Goal: Task Accomplishment & Management: Manage account settings

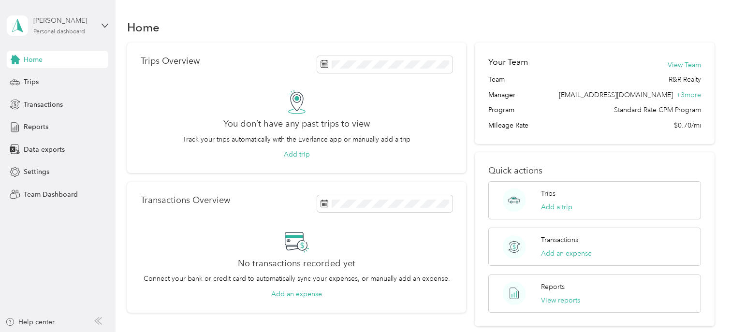
click at [57, 29] on div "Personal dashboard" at bounding box center [59, 32] width 52 height 6
click at [59, 75] on div "Team dashboard" at bounding box center [41, 78] width 52 height 10
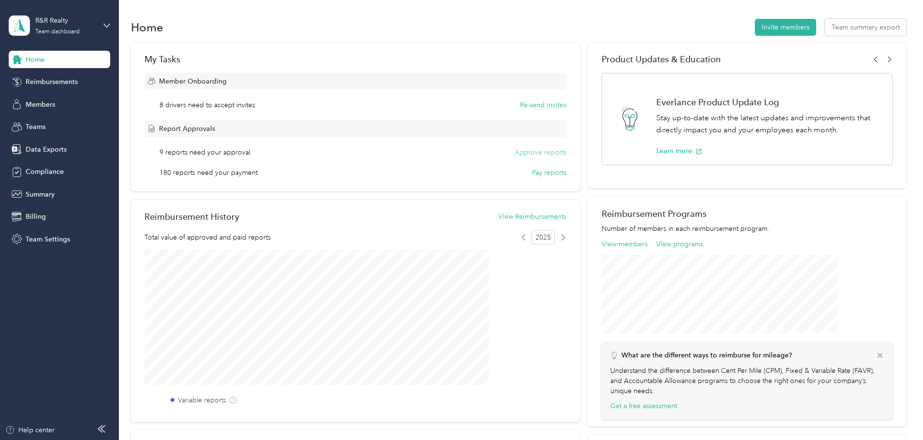
click at [530, 153] on button "Approve reports" at bounding box center [541, 152] width 52 height 10
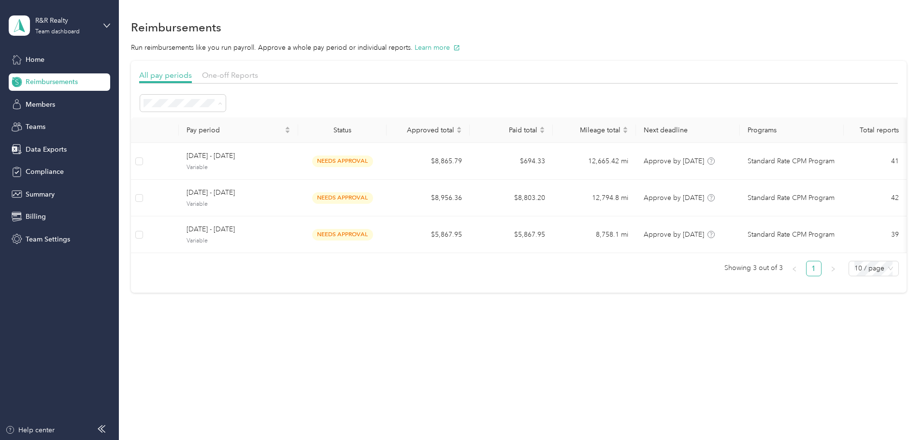
click at [270, 121] on div "All periods" at bounding box center [248, 121] width 72 height 10
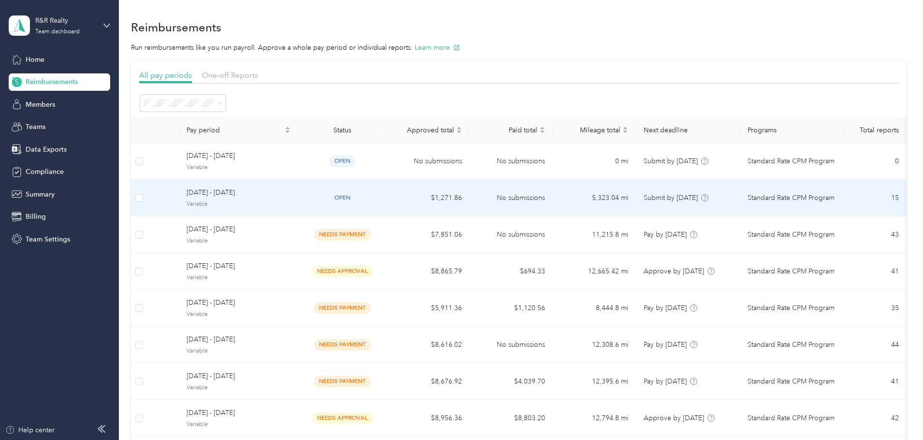
click at [290, 188] on span "[DATE] - [DATE]" at bounding box center [238, 192] width 104 height 11
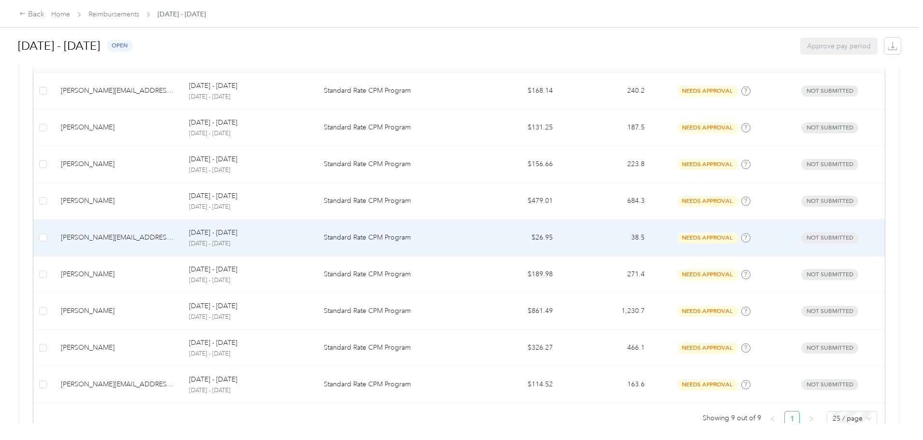
scroll to position [257, 0]
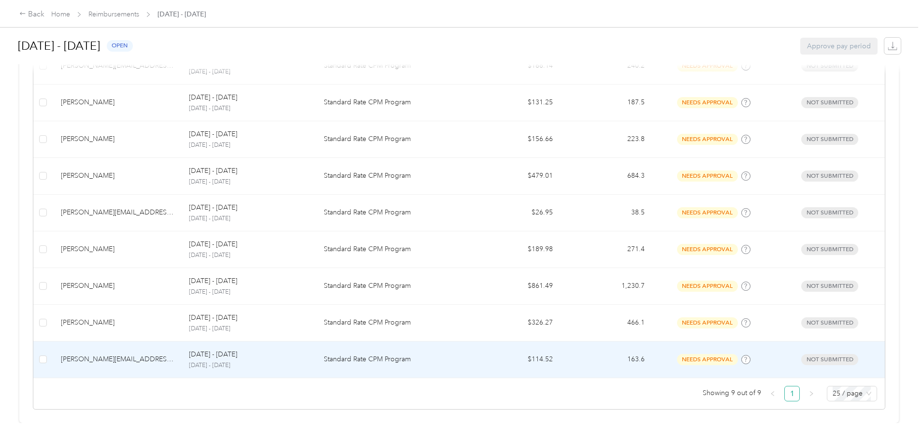
click at [677, 331] on span "needs approval" at bounding box center [707, 359] width 61 height 11
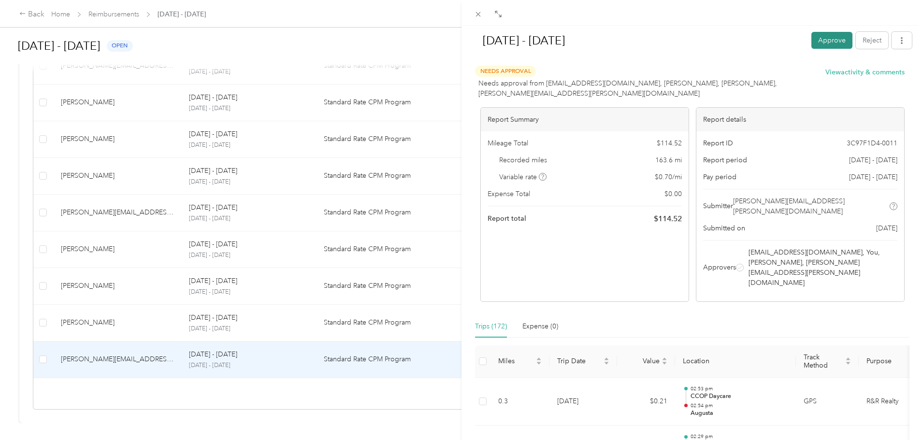
click at [730, 42] on button "Approve" at bounding box center [831, 40] width 41 height 17
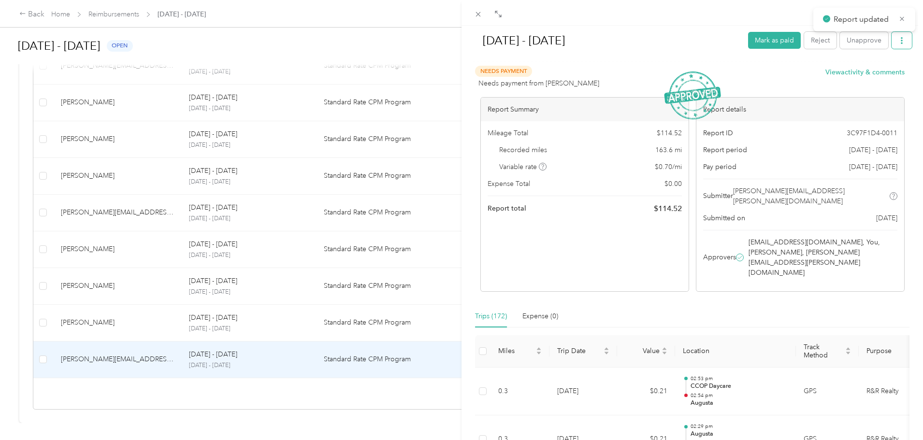
click at [730, 44] on button "button" at bounding box center [901, 40] width 20 height 17
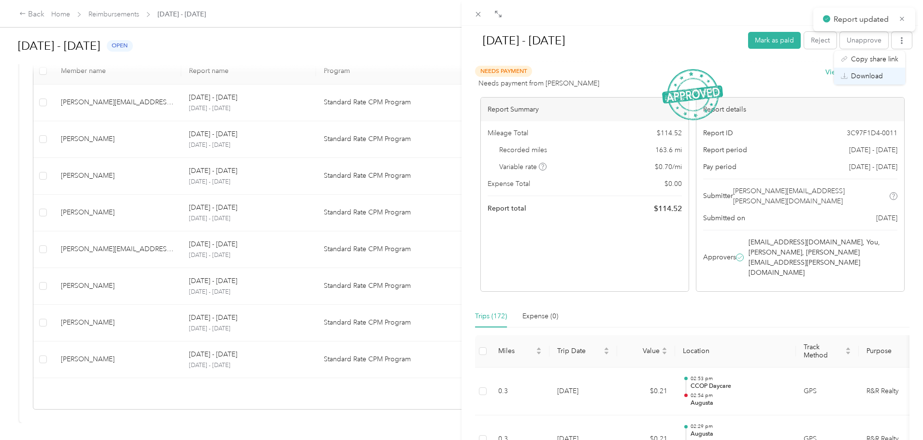
click at [730, 76] on span "Download" at bounding box center [867, 76] width 32 height 10
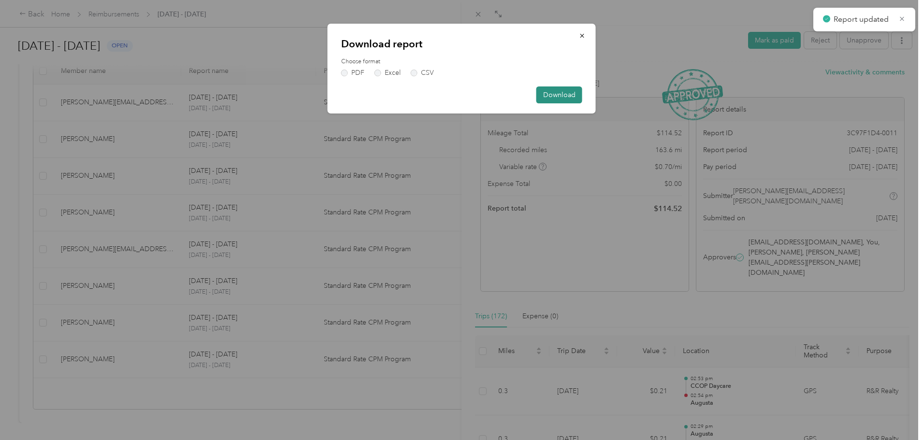
click at [571, 100] on button "Download" at bounding box center [559, 94] width 46 height 17
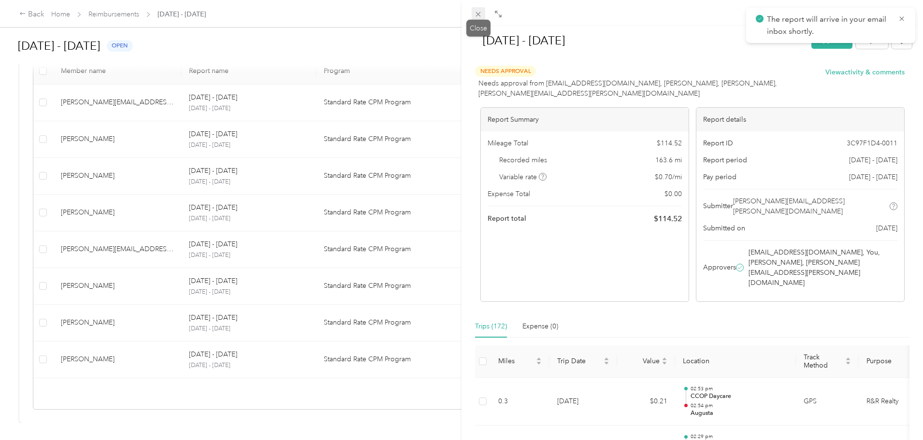
click at [477, 12] on icon at bounding box center [478, 14] width 8 height 8
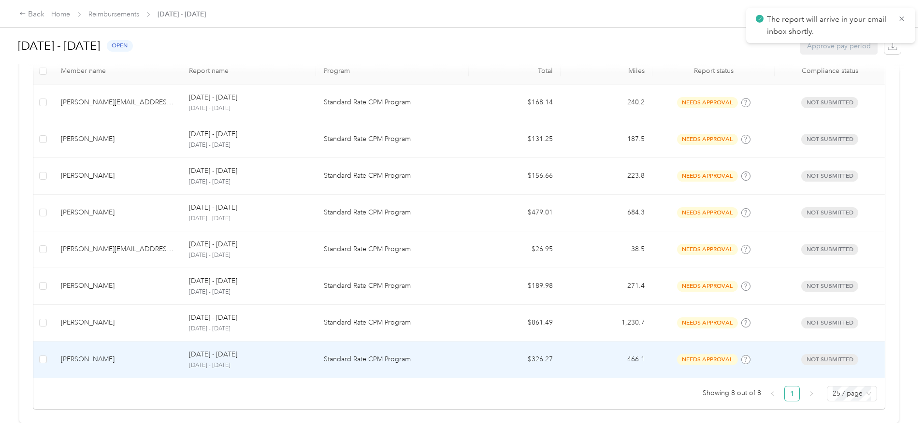
click at [403, 331] on p "Standard Rate CPM Program" at bounding box center [392, 359] width 137 height 11
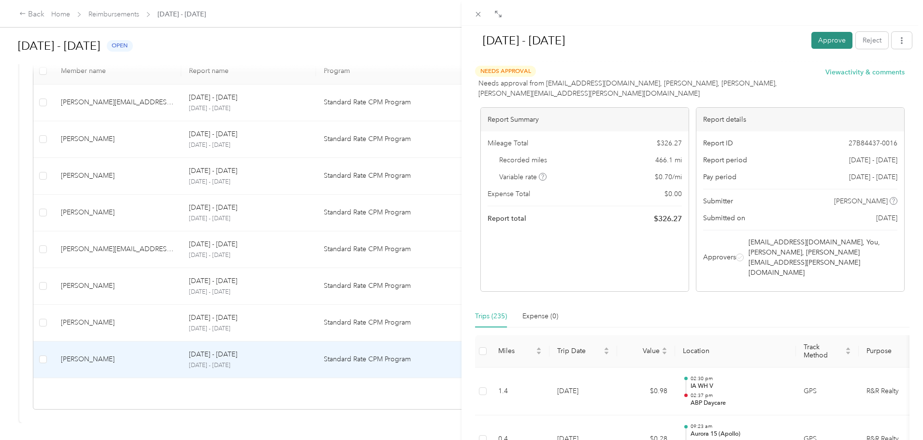
click at [730, 33] on button "Approve" at bounding box center [831, 40] width 41 height 17
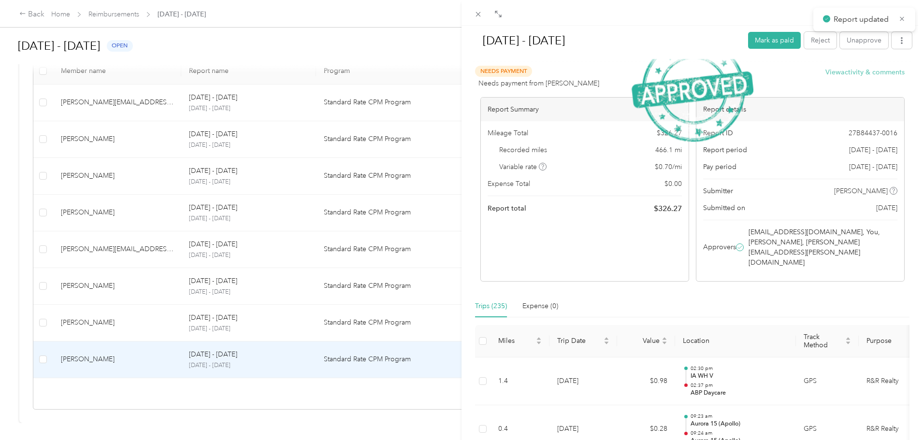
scroll to position [183, 0]
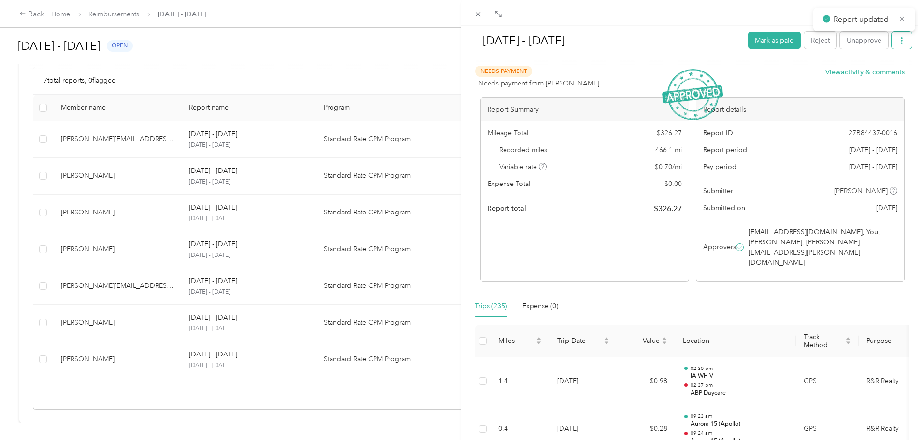
click at [730, 43] on icon "button" at bounding box center [901, 40] width 7 height 7
click at [730, 76] on span "Download" at bounding box center [867, 76] width 32 height 10
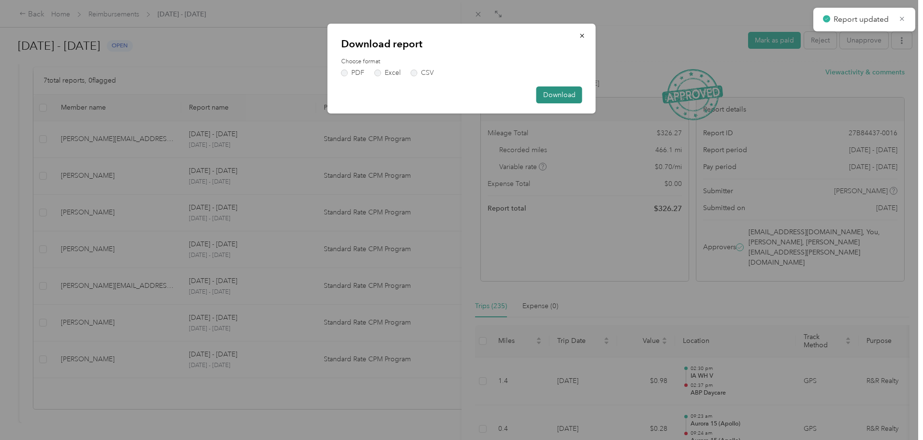
click at [563, 96] on button "Download" at bounding box center [559, 94] width 46 height 17
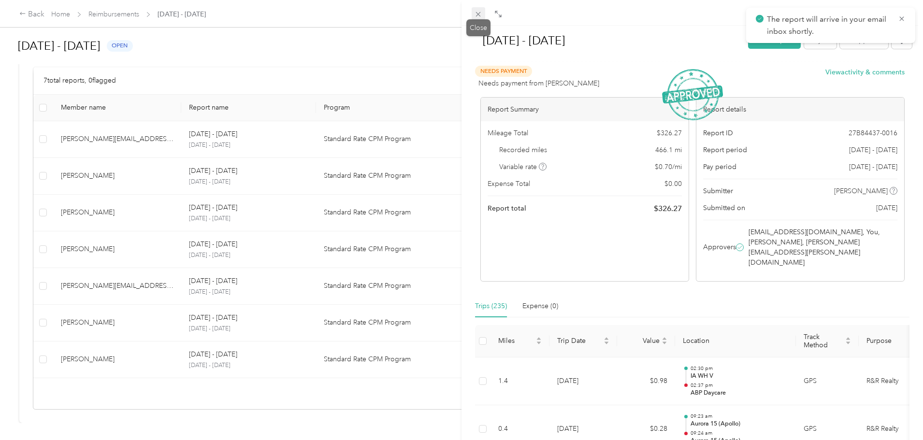
click at [478, 18] on icon at bounding box center [478, 14] width 8 height 8
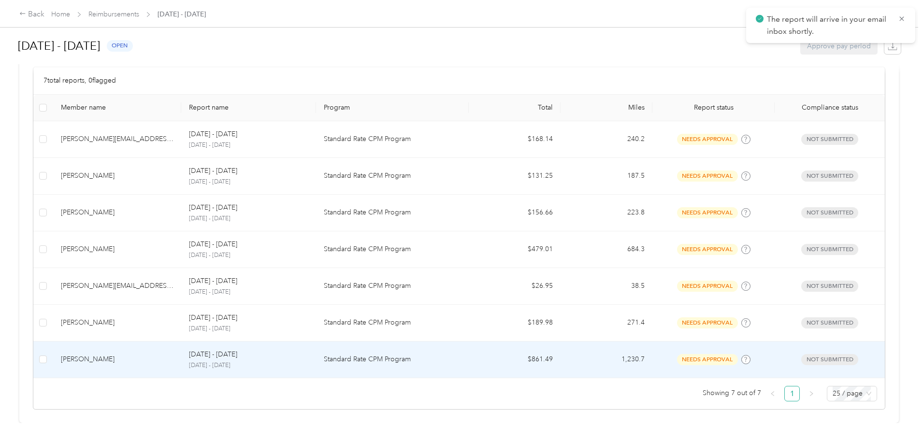
click at [282, 331] on div "[DATE] - [DATE] [DATE] - [DATE]" at bounding box center [248, 359] width 119 height 21
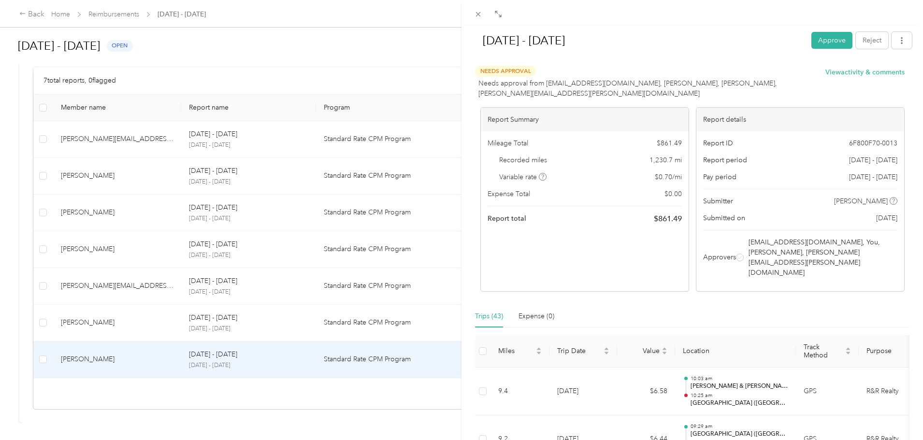
click at [730, 49] on div "[DATE] - [DATE] Approve Reject" at bounding box center [692, 42] width 439 height 29
click at [730, 45] on button "Approve" at bounding box center [831, 40] width 41 height 17
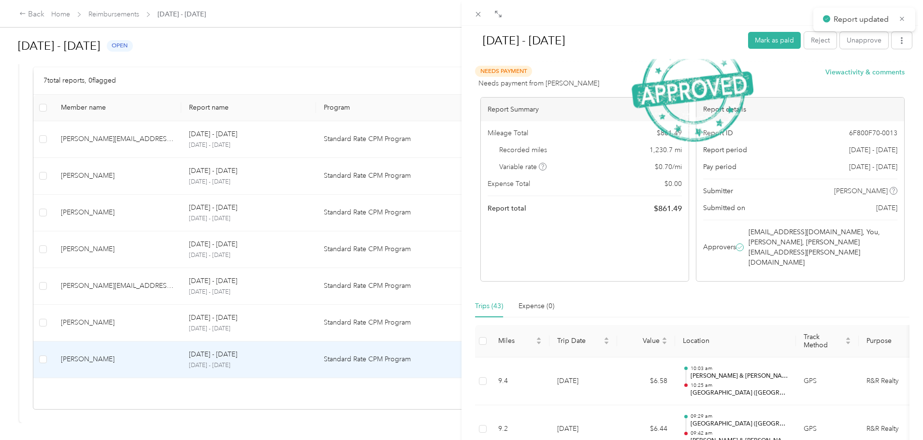
scroll to position [146, 0]
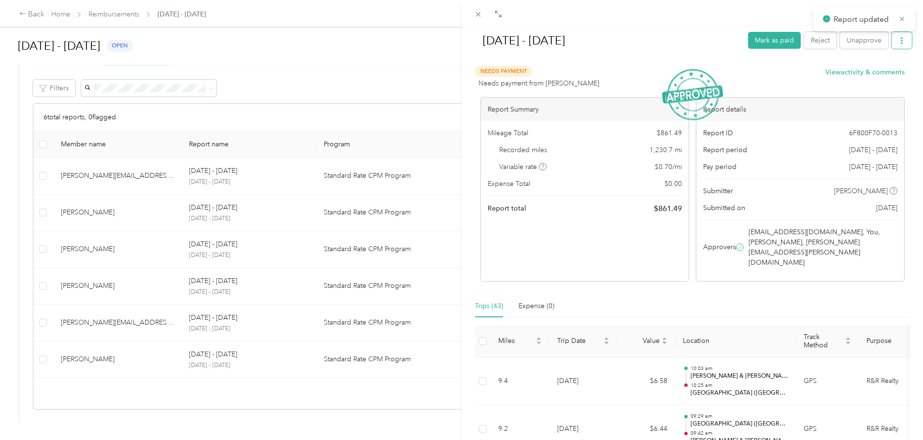
click at [730, 38] on button "button" at bounding box center [901, 40] width 20 height 17
click at [730, 72] on span "Download" at bounding box center [867, 76] width 32 height 10
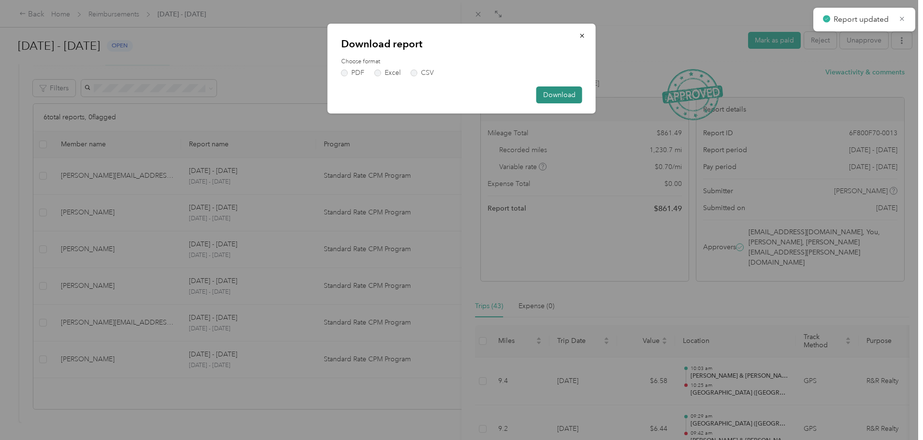
click at [566, 96] on button "Download" at bounding box center [559, 94] width 46 height 17
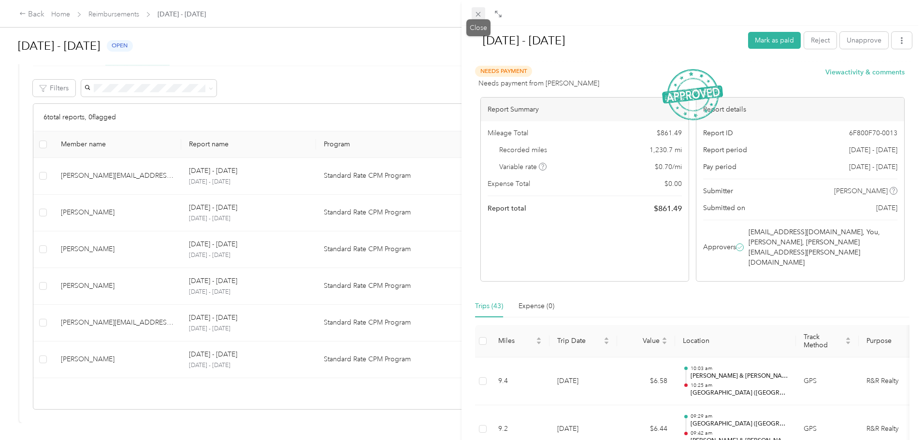
click at [478, 14] on icon at bounding box center [478, 14] width 8 height 8
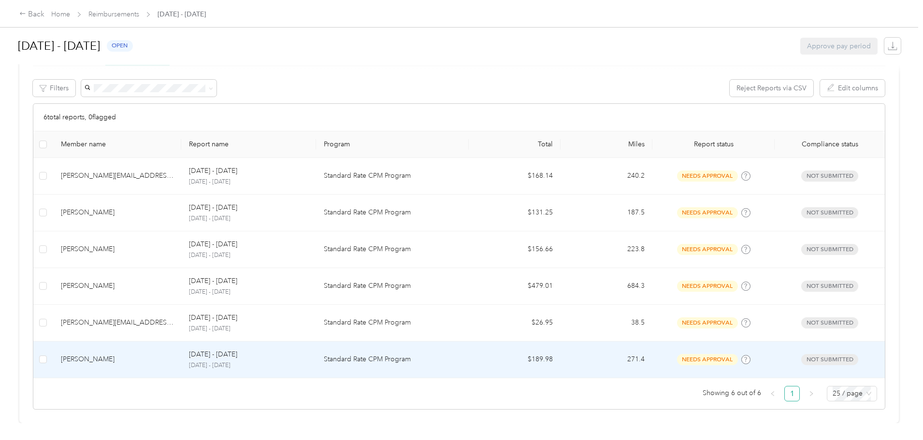
click at [308, 331] on p "[DATE] - [DATE]" at bounding box center [248, 365] width 119 height 9
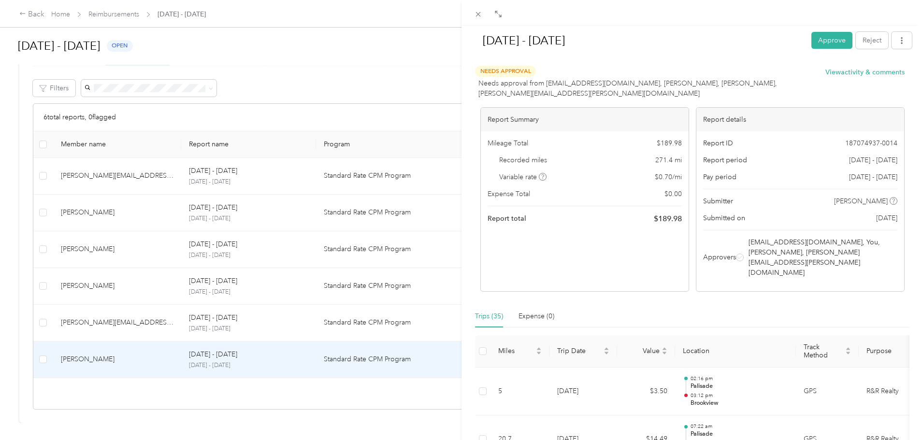
click at [730, 45] on button "Approve" at bounding box center [831, 40] width 41 height 17
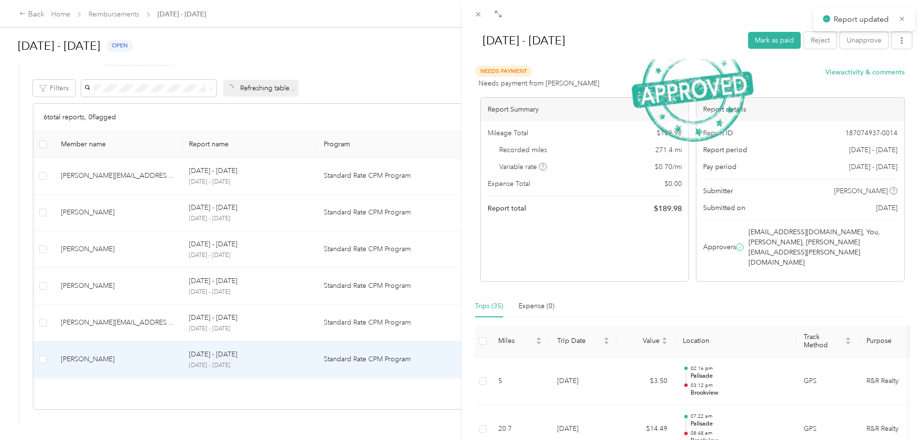
scroll to position [110, 0]
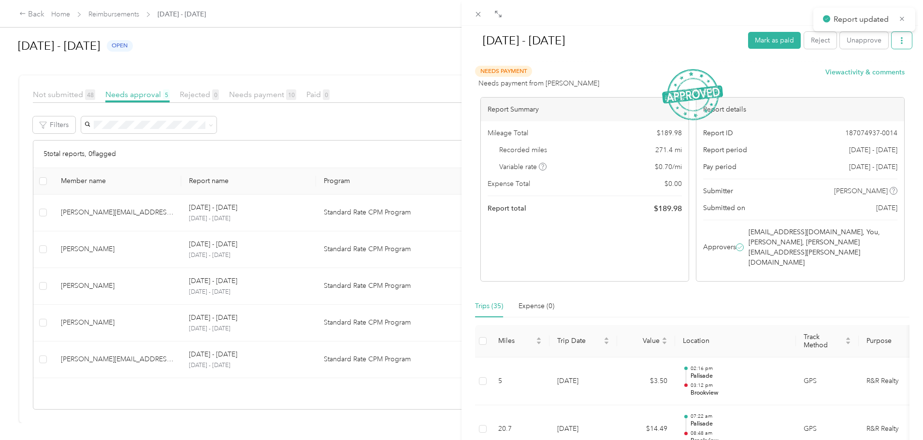
click at [730, 39] on button "button" at bounding box center [901, 40] width 20 height 17
click at [730, 81] on span "Download" at bounding box center [867, 76] width 32 height 10
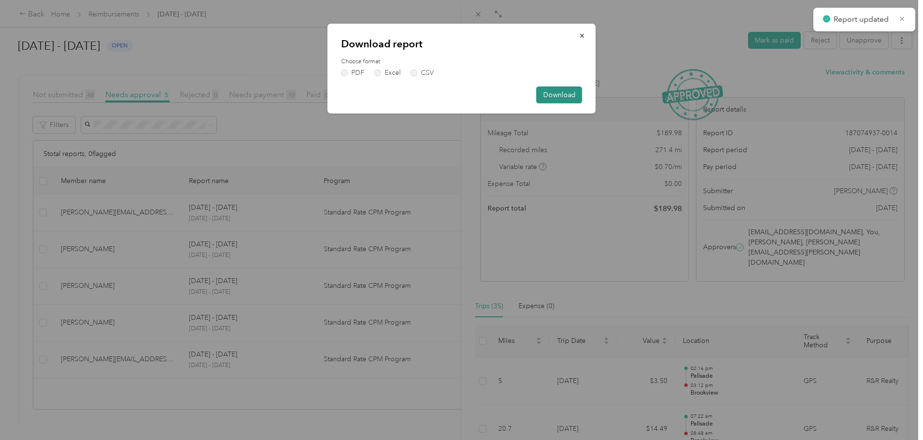
click at [573, 94] on button "Download" at bounding box center [559, 94] width 46 height 17
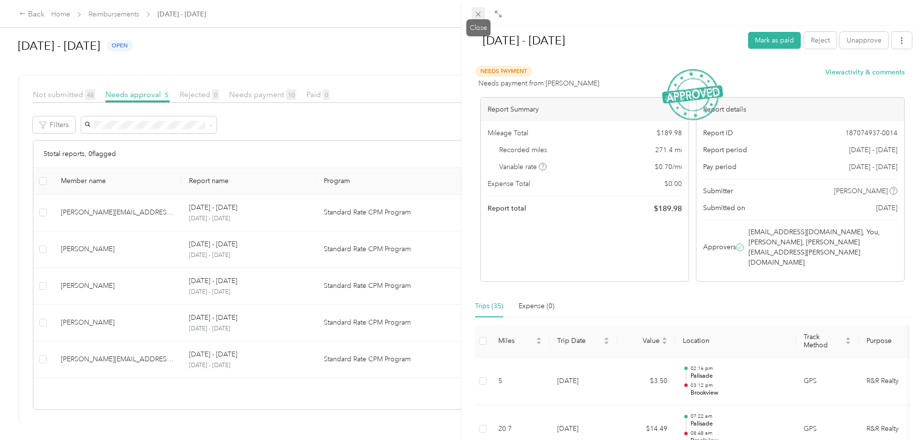
click at [477, 12] on icon at bounding box center [478, 14] width 8 height 8
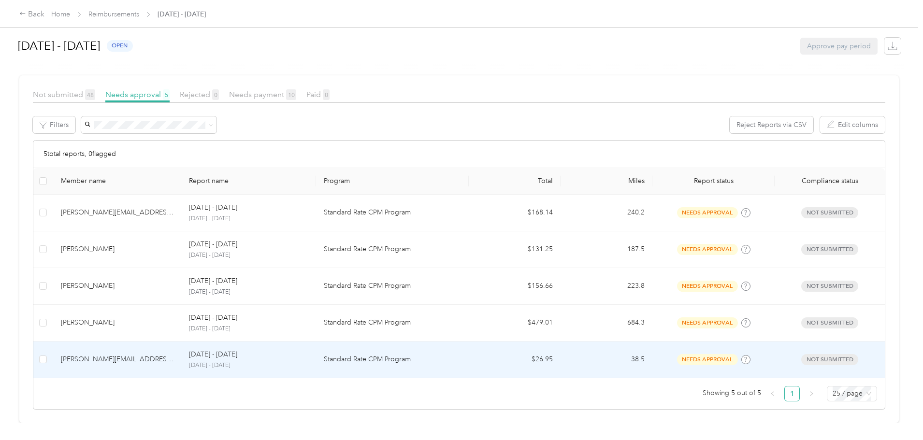
click at [237, 331] on p "[DATE] - [DATE]" at bounding box center [213, 354] width 48 height 11
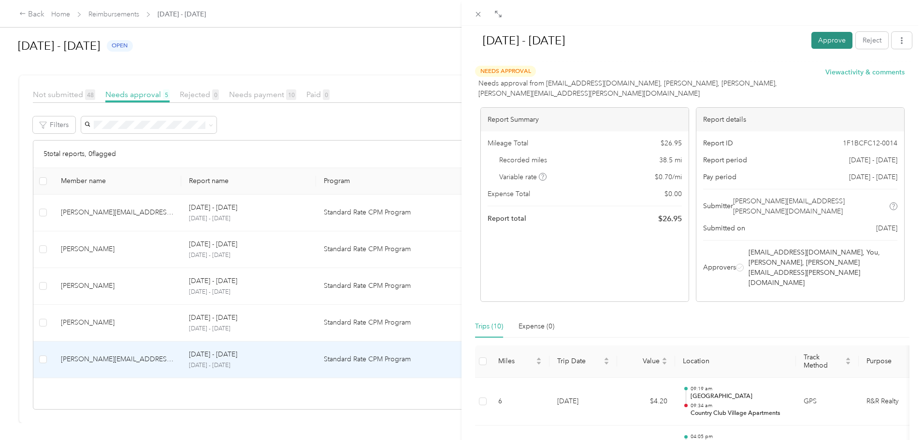
click at [730, 43] on button "Approve" at bounding box center [831, 40] width 41 height 17
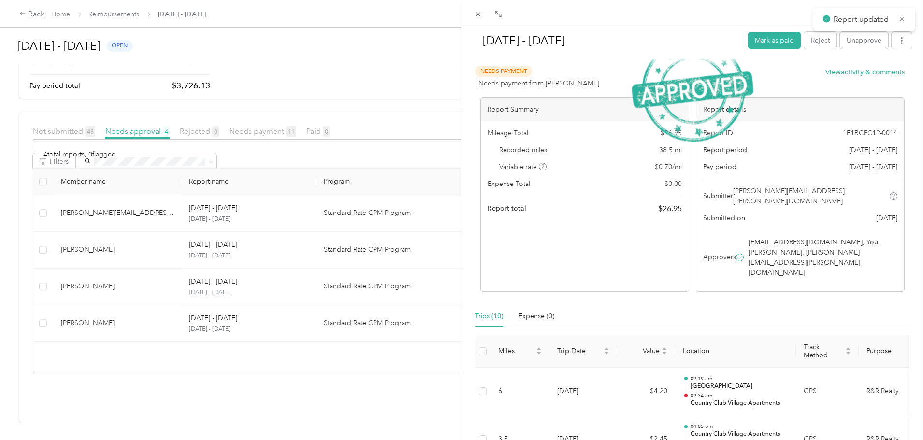
scroll to position [73, 0]
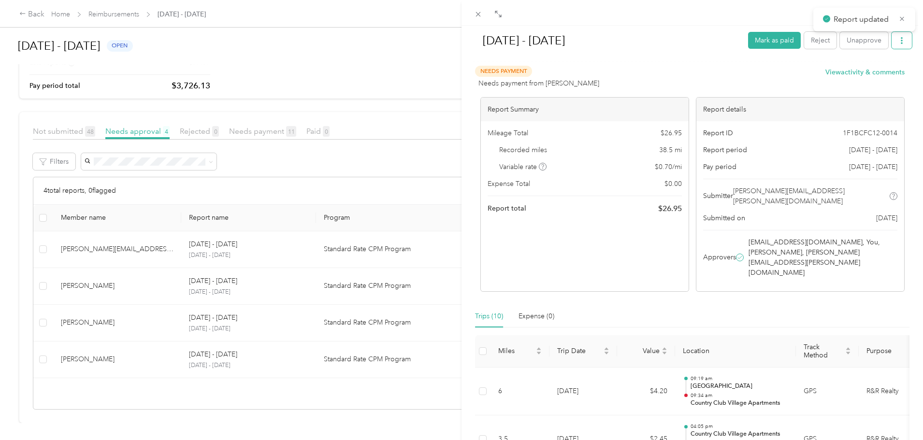
click at [730, 39] on button "button" at bounding box center [901, 40] width 20 height 17
click at [730, 77] on span "Download" at bounding box center [867, 76] width 32 height 10
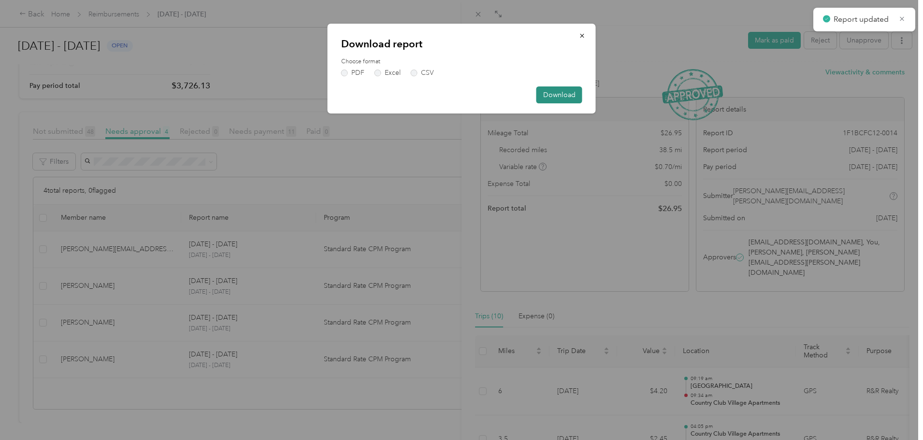
click at [549, 97] on button "Download" at bounding box center [559, 94] width 46 height 17
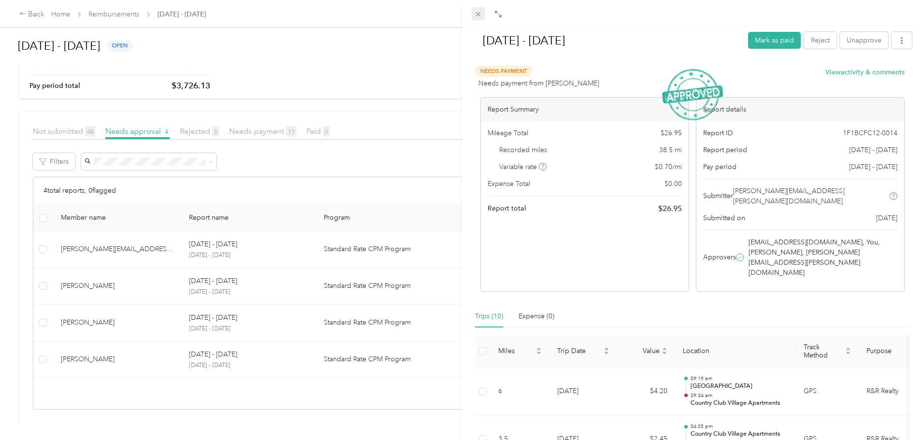
click at [478, 15] on icon at bounding box center [478, 14] width 5 height 5
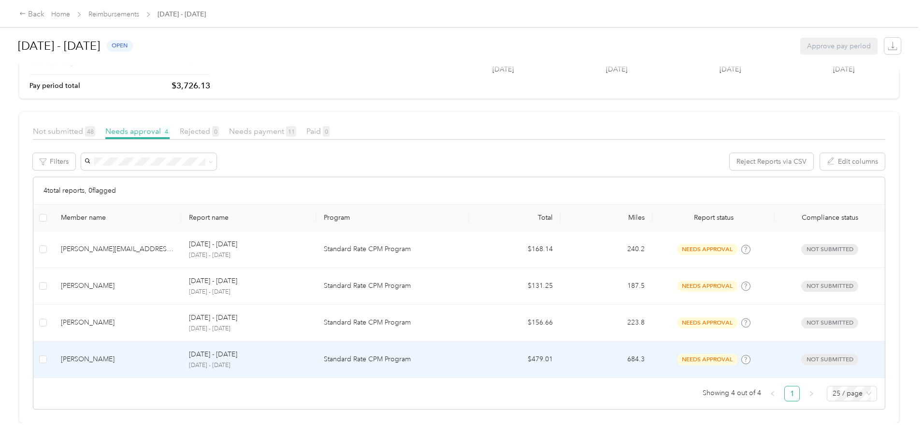
click at [431, 331] on td "Standard Rate CPM Program" at bounding box center [392, 360] width 153 height 37
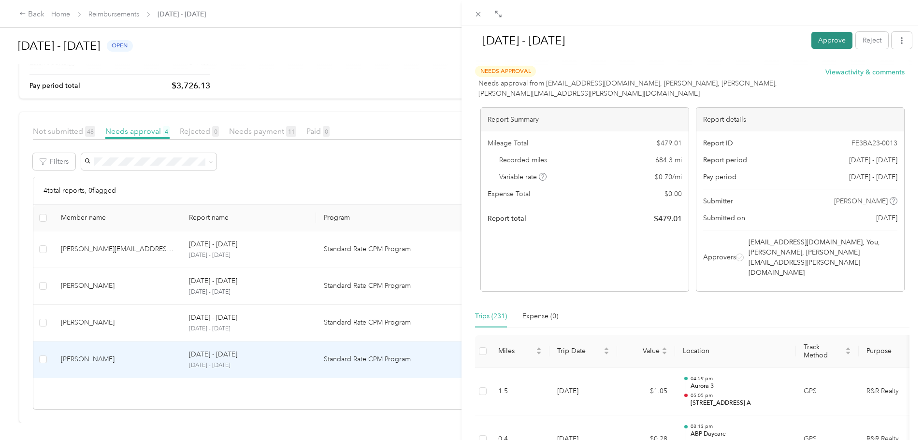
click at [730, 37] on button "Approve" at bounding box center [831, 40] width 41 height 17
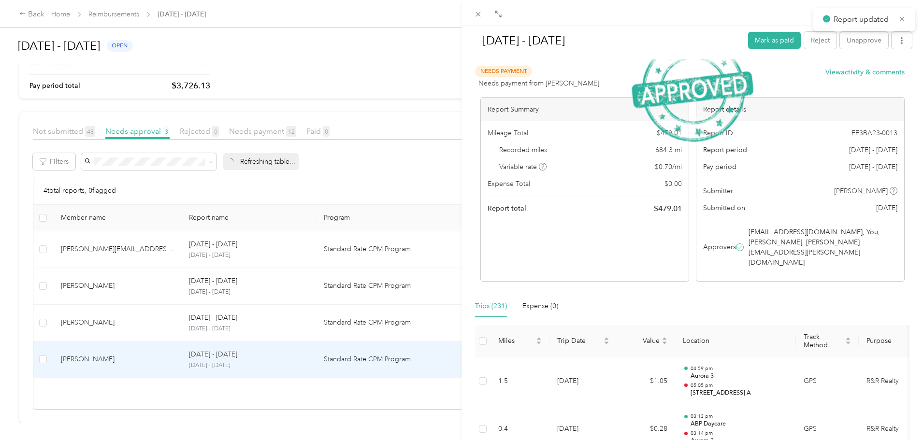
scroll to position [36, 0]
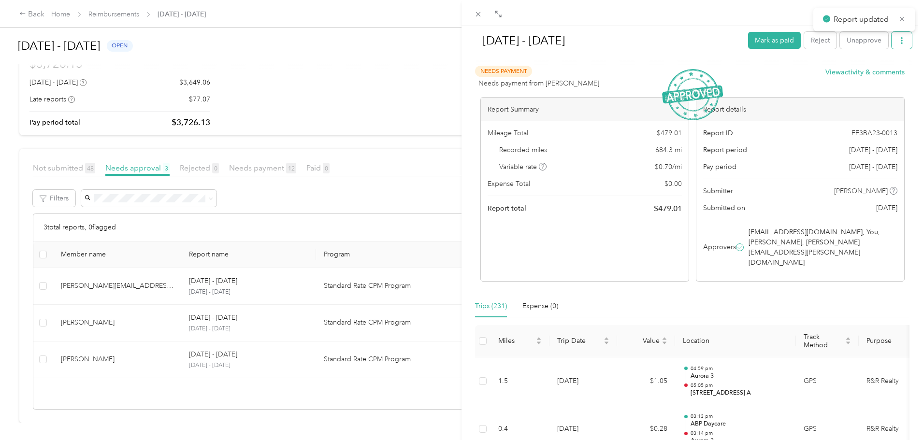
click at [730, 42] on button "button" at bounding box center [901, 40] width 20 height 17
click at [730, 73] on span "Download" at bounding box center [867, 76] width 32 height 10
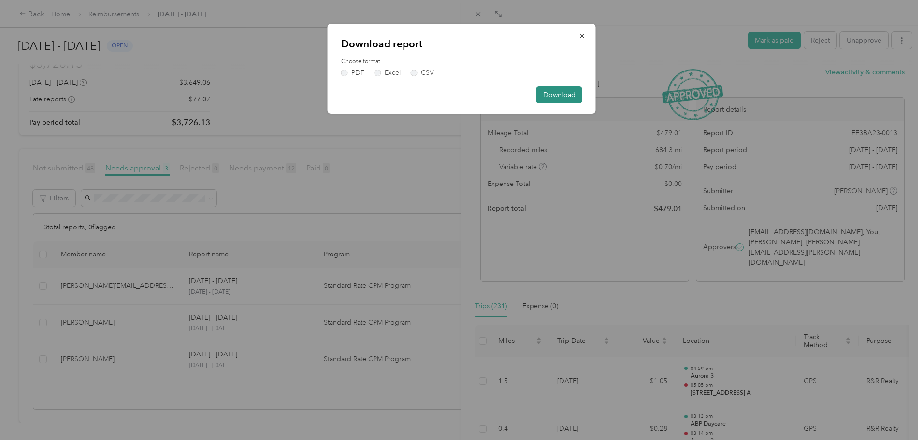
click at [570, 97] on button "Download" at bounding box center [559, 94] width 46 height 17
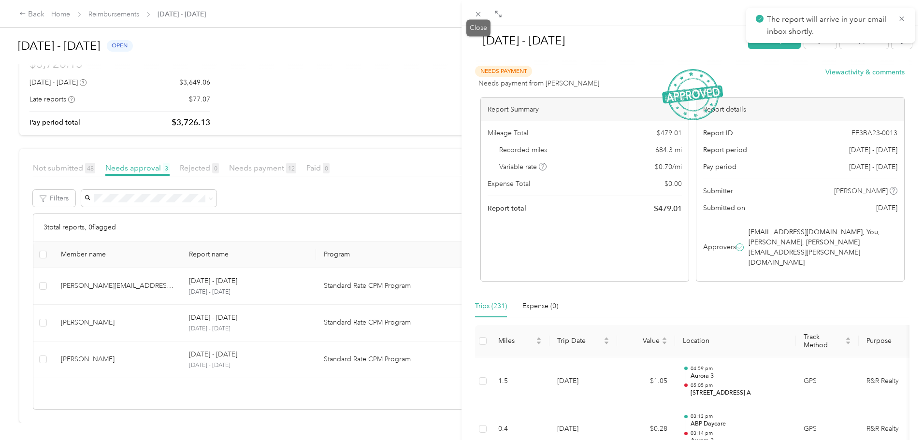
drag, startPoint x: 478, startPoint y: 14, endPoint x: 251, endPoint y: 132, distance: 256.3
click at [478, 14] on icon at bounding box center [478, 14] width 8 height 8
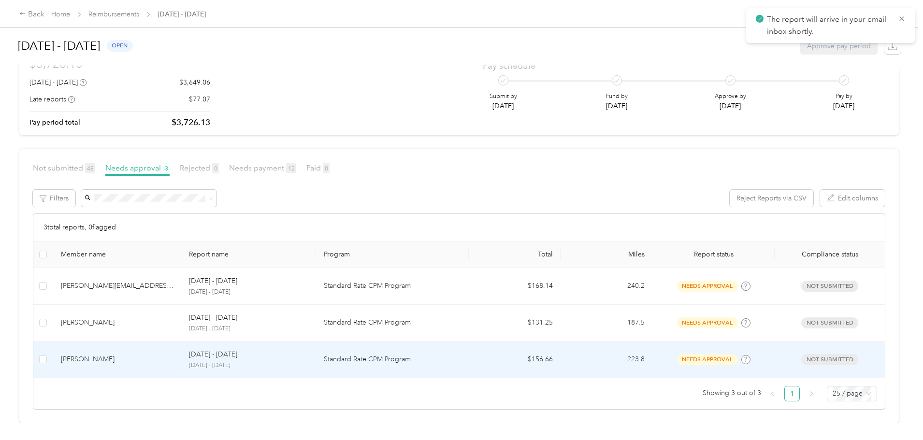
click at [295, 331] on div "[DATE] - [DATE]" at bounding box center [248, 354] width 119 height 11
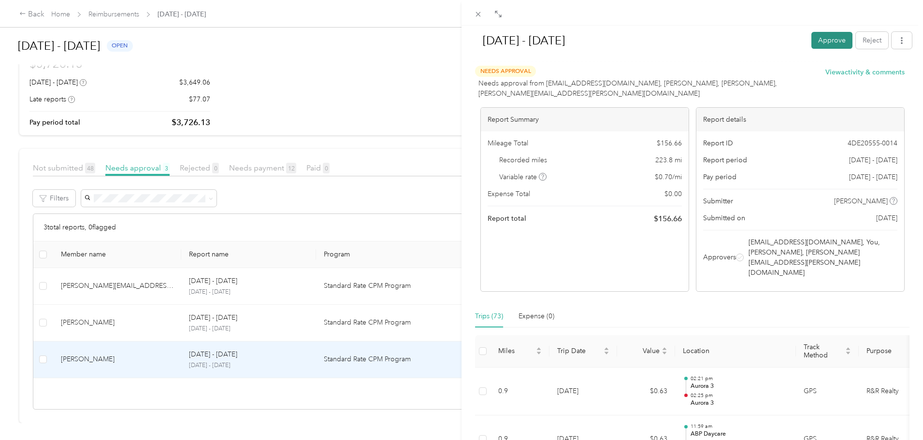
click at [730, 41] on button "Approve" at bounding box center [831, 40] width 41 height 17
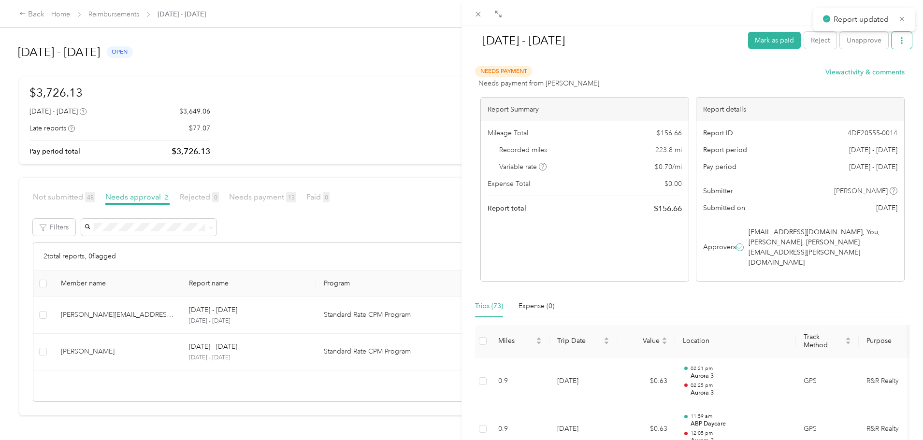
click at [730, 44] on button "button" at bounding box center [901, 40] width 20 height 17
click at [730, 81] on span "Download" at bounding box center [867, 76] width 32 height 10
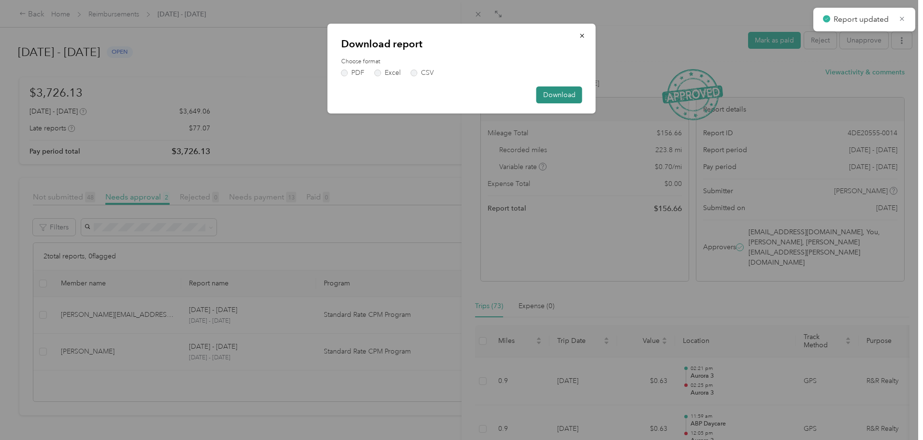
click at [564, 98] on button "Download" at bounding box center [559, 94] width 46 height 17
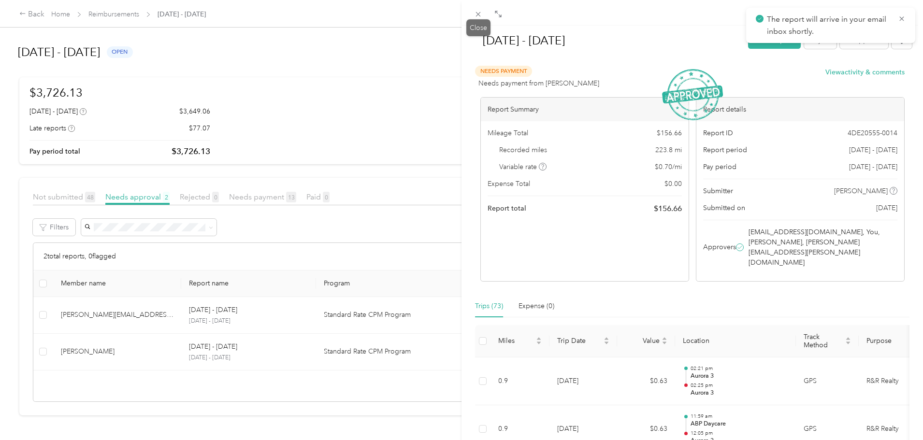
click at [478, 11] on icon at bounding box center [478, 14] width 8 height 8
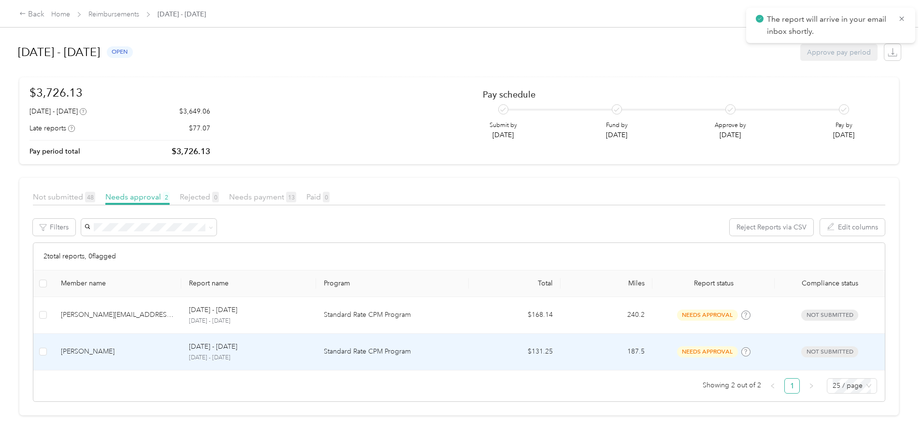
click at [402, 331] on td "Standard Rate CPM Program" at bounding box center [392, 352] width 153 height 37
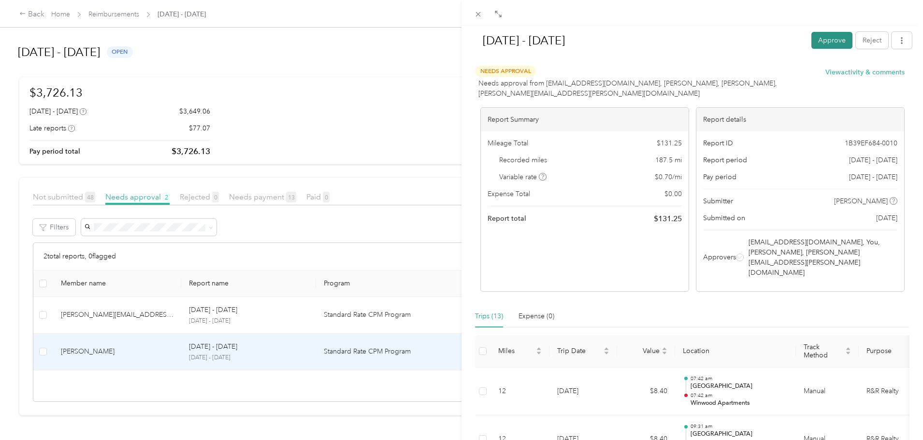
click at [730, 42] on button "Approve" at bounding box center [831, 40] width 41 height 17
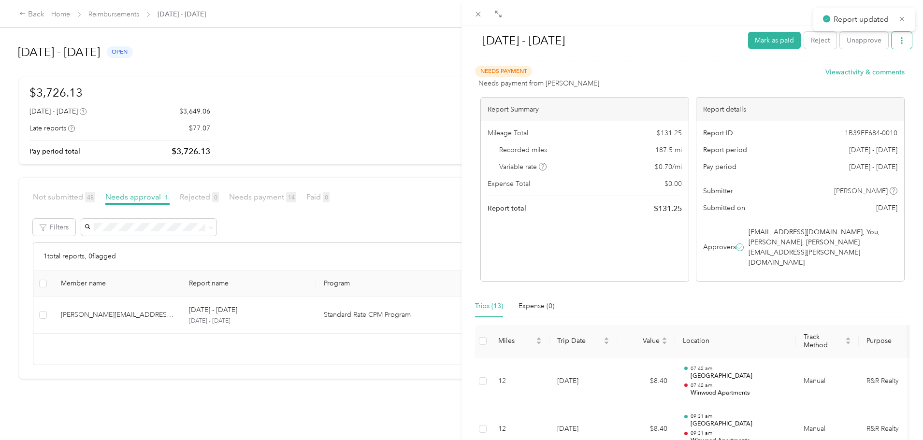
click at [730, 43] on icon "button" at bounding box center [901, 40] width 7 height 7
click at [730, 74] on div "Download" at bounding box center [869, 76] width 57 height 10
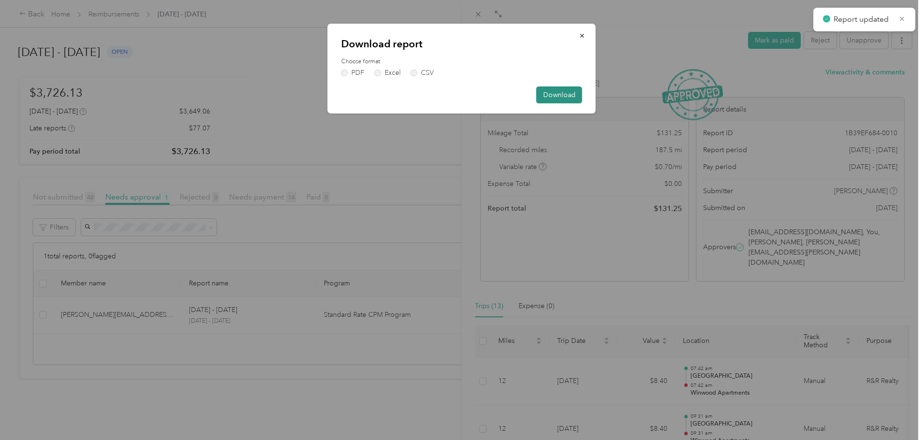
click at [564, 96] on button "Download" at bounding box center [559, 94] width 46 height 17
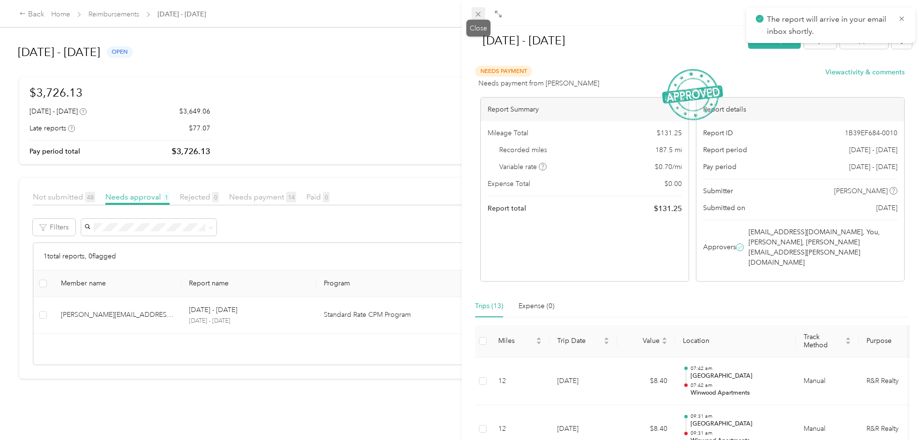
click at [475, 12] on icon at bounding box center [478, 14] width 8 height 8
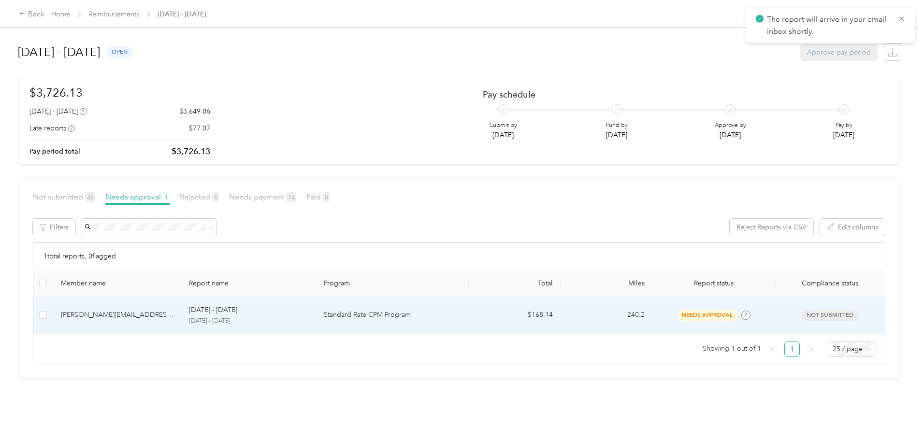
click at [396, 311] on p "Standard Rate CPM Program" at bounding box center [392, 315] width 137 height 11
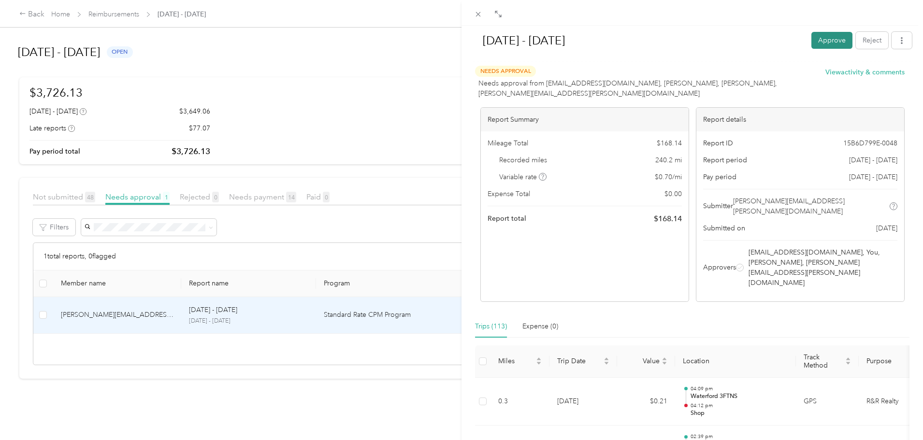
click at [730, 41] on button "Approve" at bounding box center [831, 40] width 41 height 17
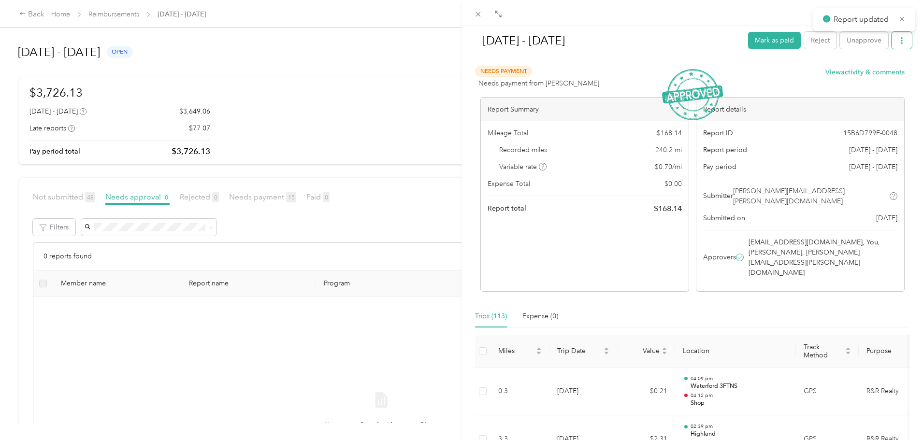
click at [730, 42] on icon "button" at bounding box center [902, 40] width 2 height 7
click at [730, 77] on span "Download" at bounding box center [867, 76] width 32 height 10
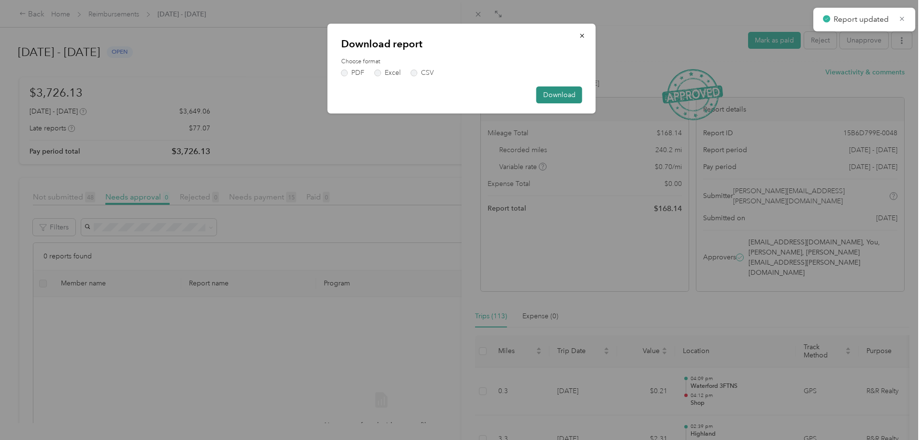
click at [575, 97] on button "Download" at bounding box center [559, 94] width 46 height 17
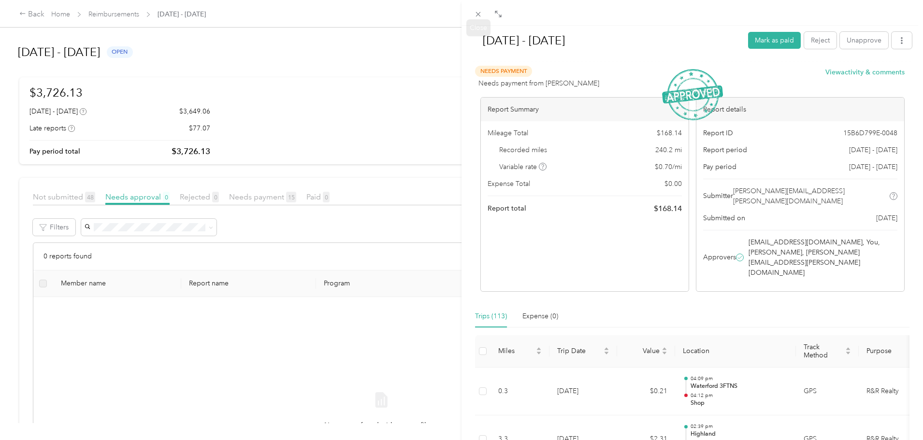
drag, startPoint x: 477, startPoint y: 14, endPoint x: 425, endPoint y: 200, distance: 192.6
click at [477, 14] on icon at bounding box center [478, 14] width 8 height 8
